Goal: Task Accomplishment & Management: Manage account settings

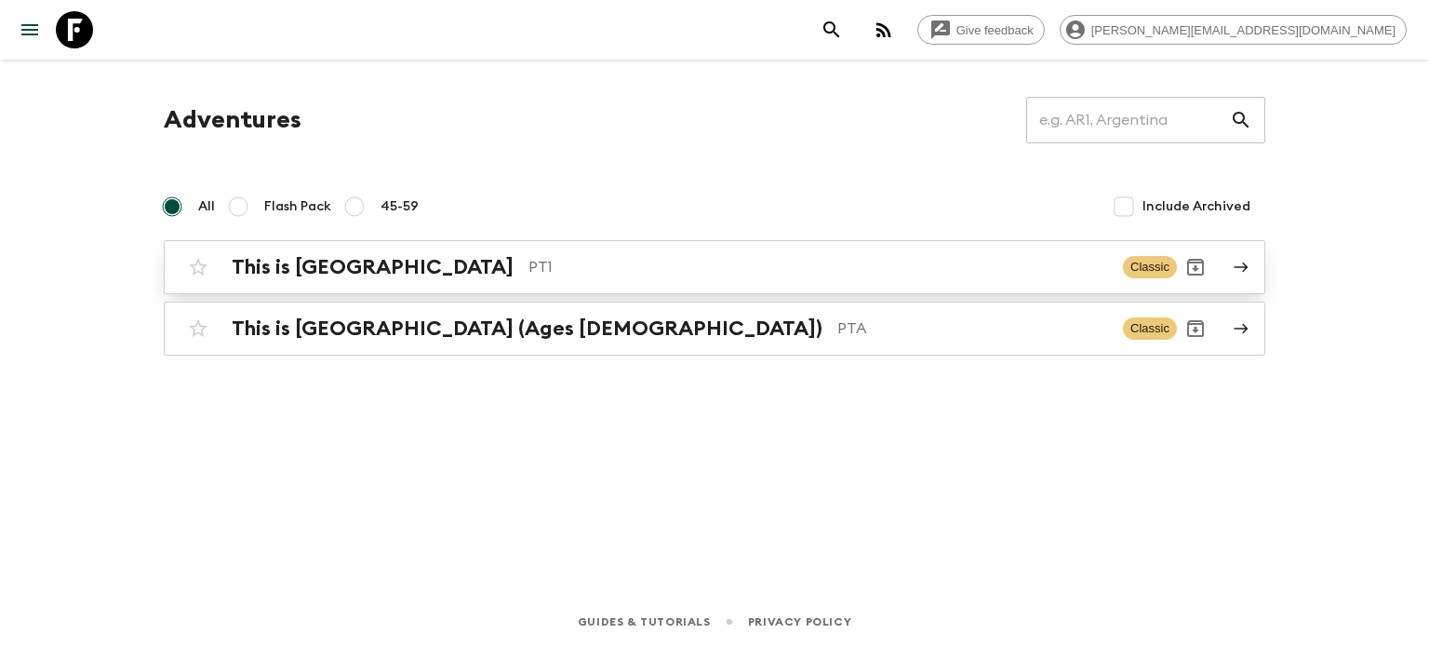
click at [529, 256] on p "PT1" at bounding box center [818, 267] width 580 height 22
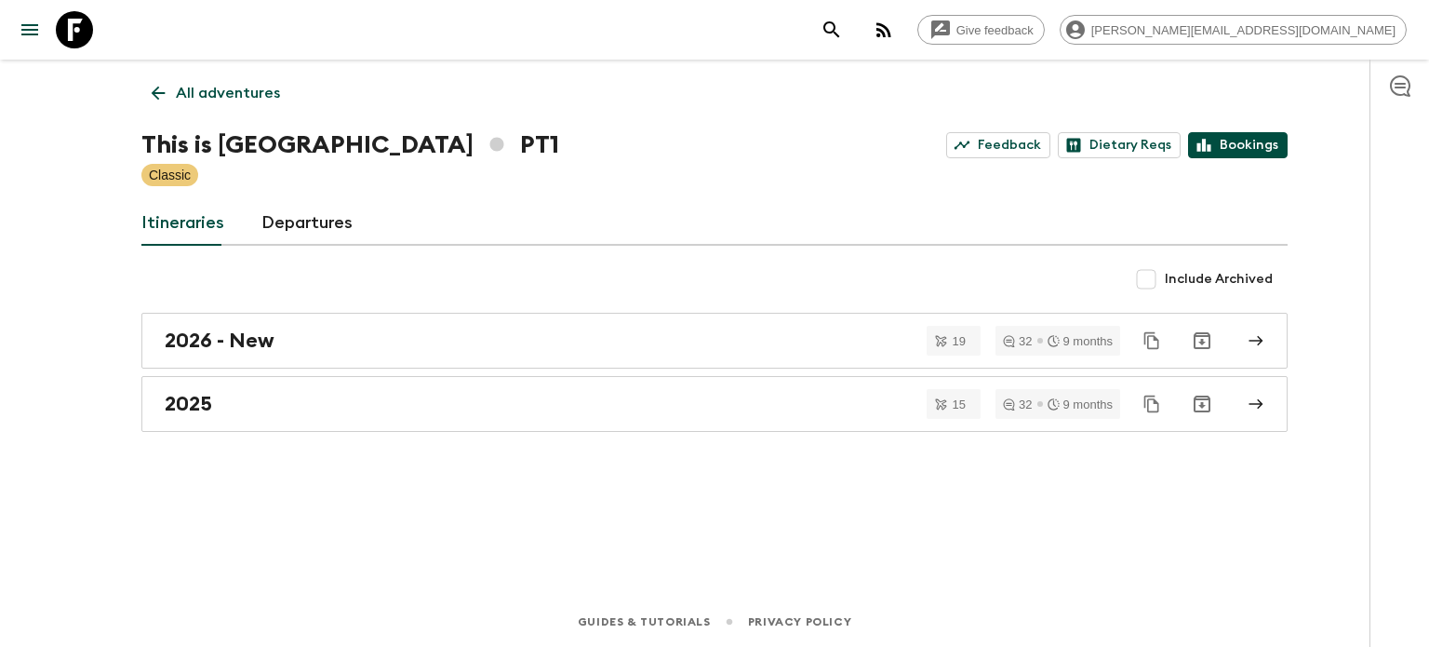
click at [1269, 148] on link "Bookings" at bounding box center [1238, 145] width 100 height 26
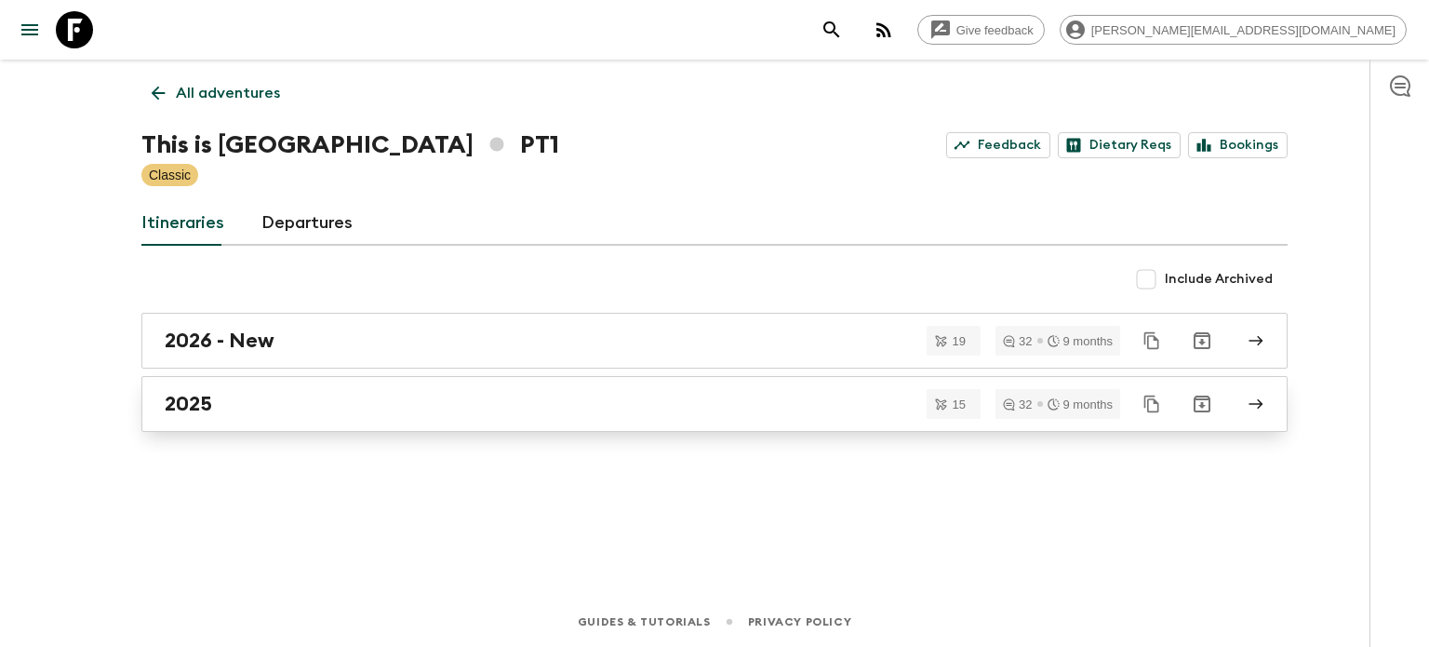
click at [435, 425] on link "2025" at bounding box center [714, 404] width 1146 height 56
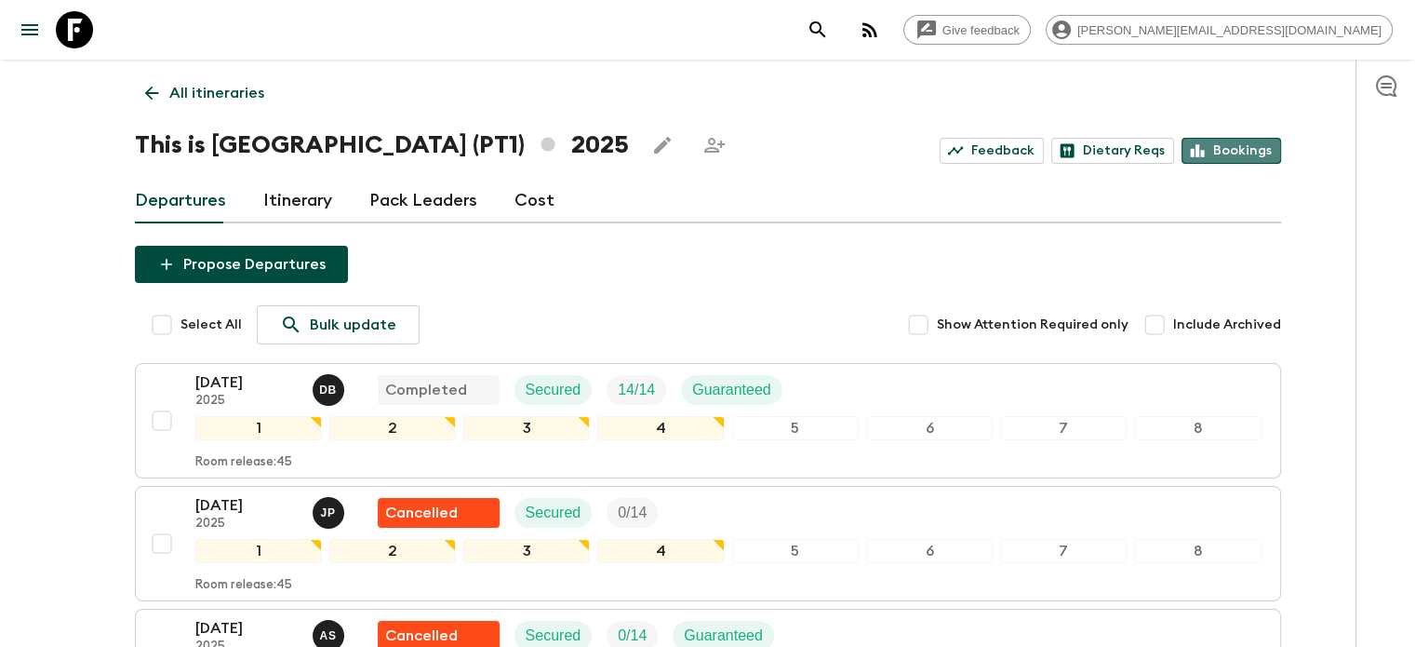
click at [1239, 155] on link "Bookings" at bounding box center [1232, 151] width 100 height 26
